Goal: Information Seeking & Learning: Learn about a topic

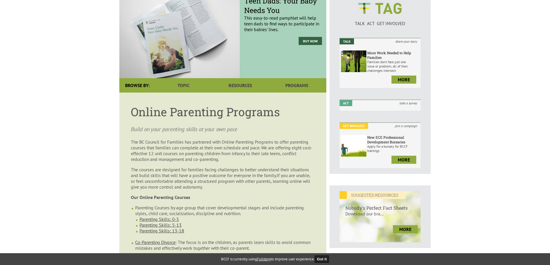
scroll to position [86, 0]
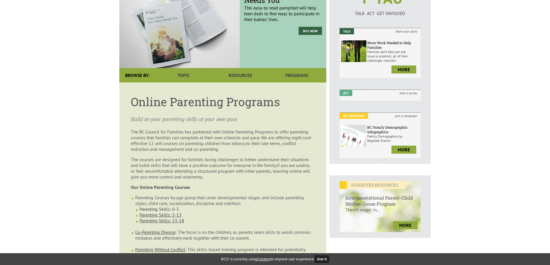
click at [165, 206] on link "Parenting Skills: 0-5" at bounding box center [158, 209] width 39 height 6
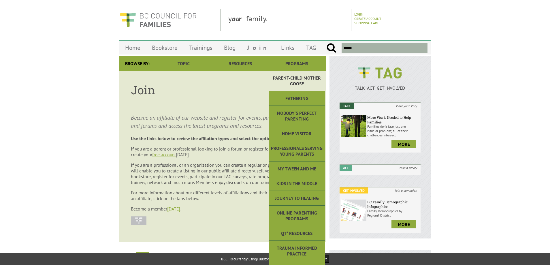
click at [299, 82] on link "Parent-Child Mother Goose" at bounding box center [297, 81] width 56 height 20
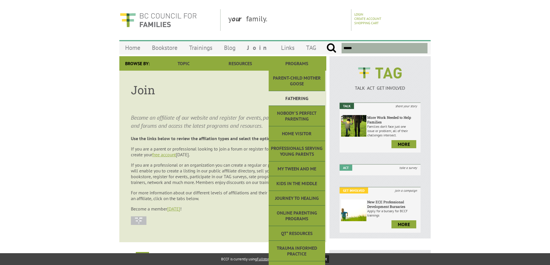
click at [297, 101] on link "Fathering" at bounding box center [297, 98] width 56 height 15
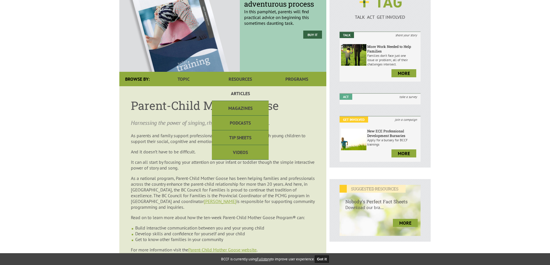
scroll to position [115, 0]
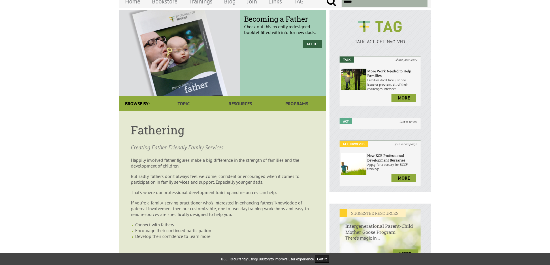
scroll to position [58, 0]
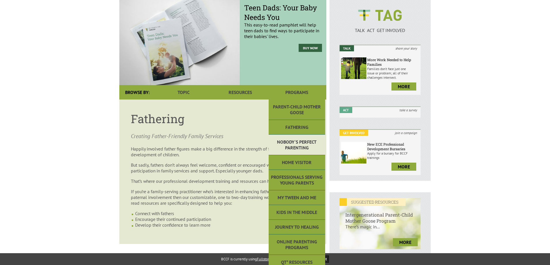
click at [295, 143] on link "Nobody's Perfect Parenting" at bounding box center [297, 145] width 56 height 20
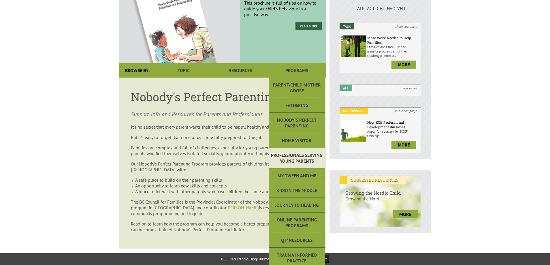
scroll to position [86, 0]
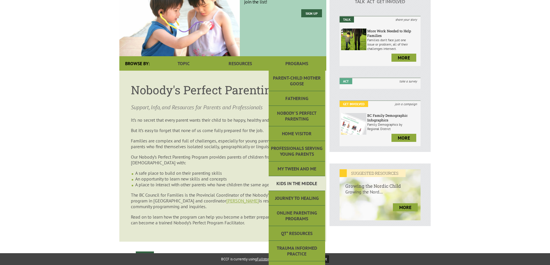
click at [300, 188] on link "Kids in the Middle" at bounding box center [297, 183] width 56 height 15
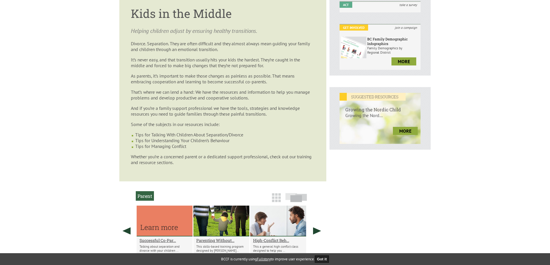
scroll to position [173, 0]
